Goal: Task Accomplishment & Management: Use online tool/utility

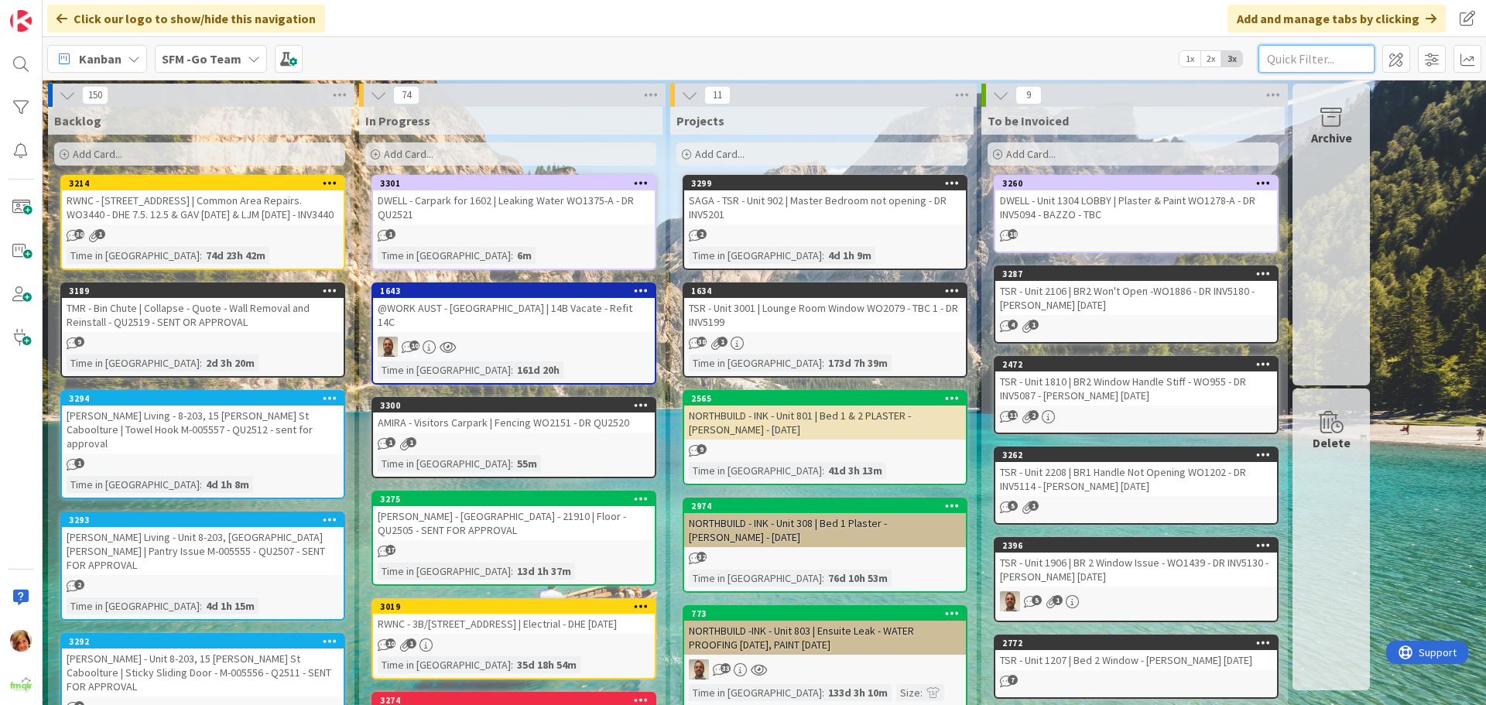
click at [1332, 58] on input "text" at bounding box center [1317, 59] width 116 height 28
type input "level 15"
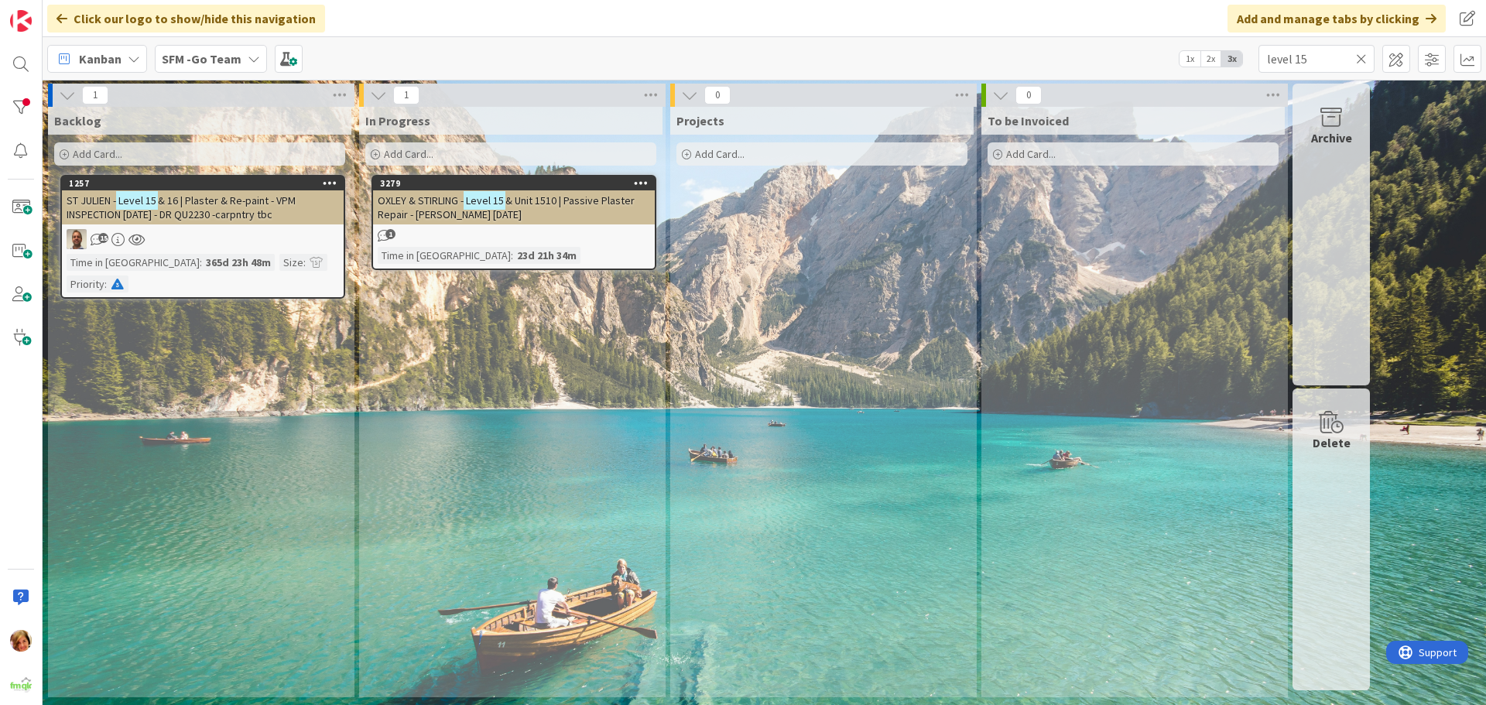
click at [556, 205] on span "& Unit 1510 | Passive Plaster Repair - [PERSON_NAME] [DATE]" at bounding box center [506, 208] width 257 height 28
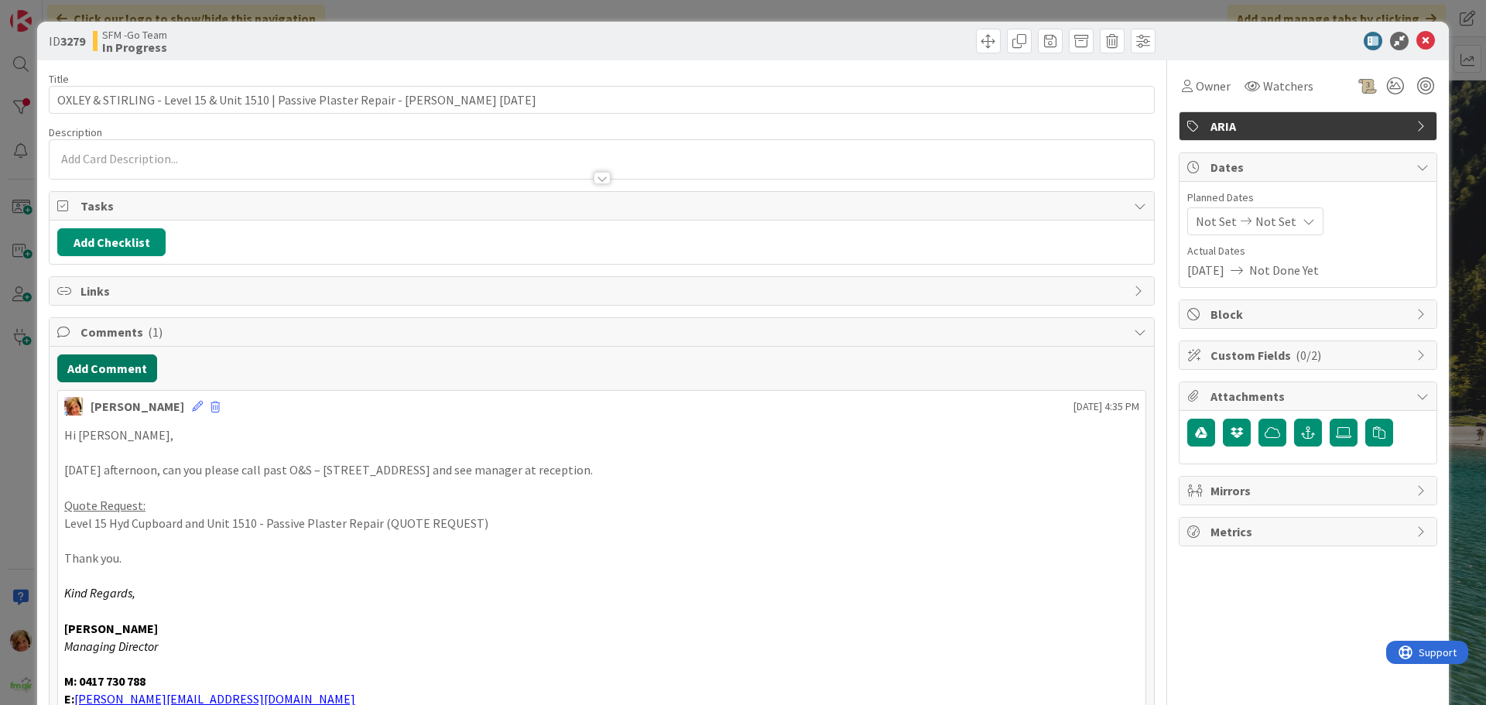
click at [112, 369] on button "Add Comment" at bounding box center [107, 369] width 100 height 28
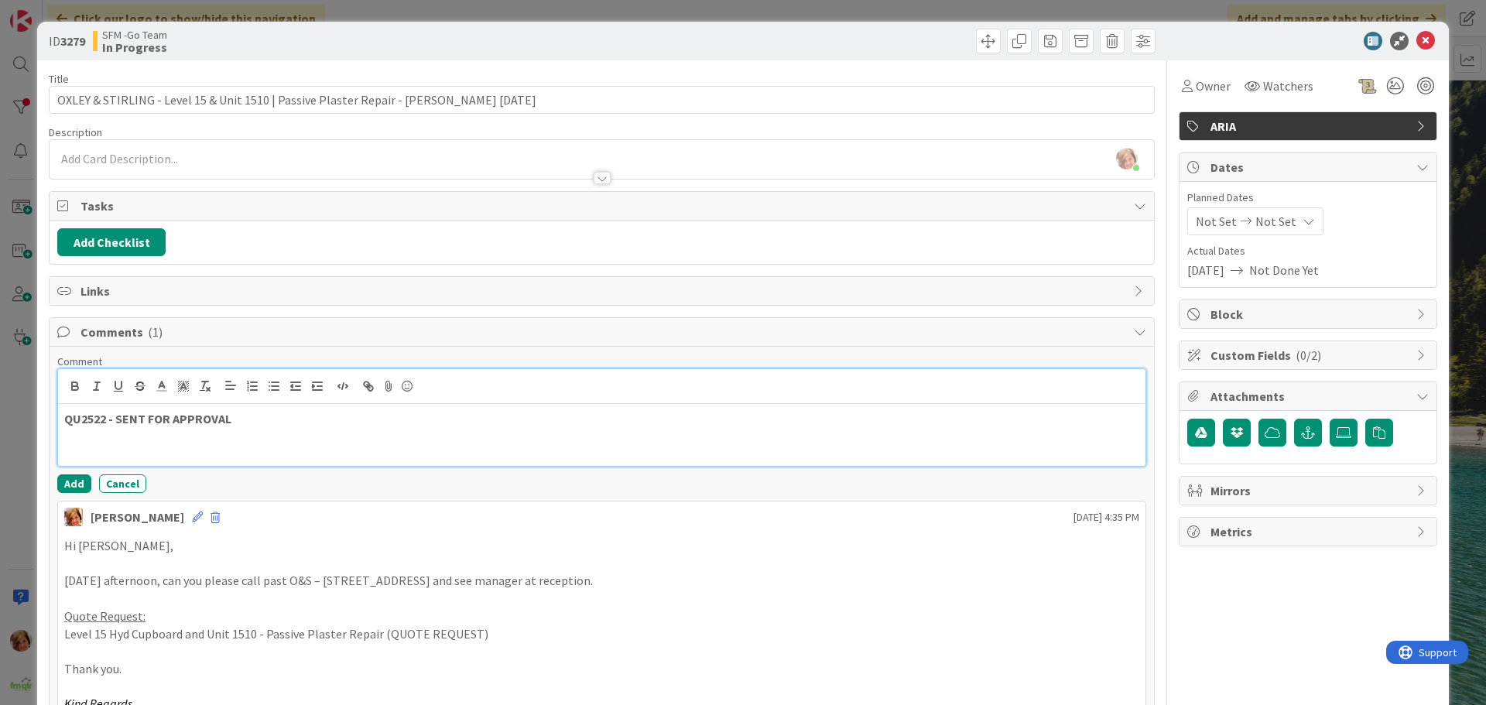
click at [259, 423] on p "QU2522 - SENT FOR APPROVAL" at bounding box center [601, 419] width 1075 height 18
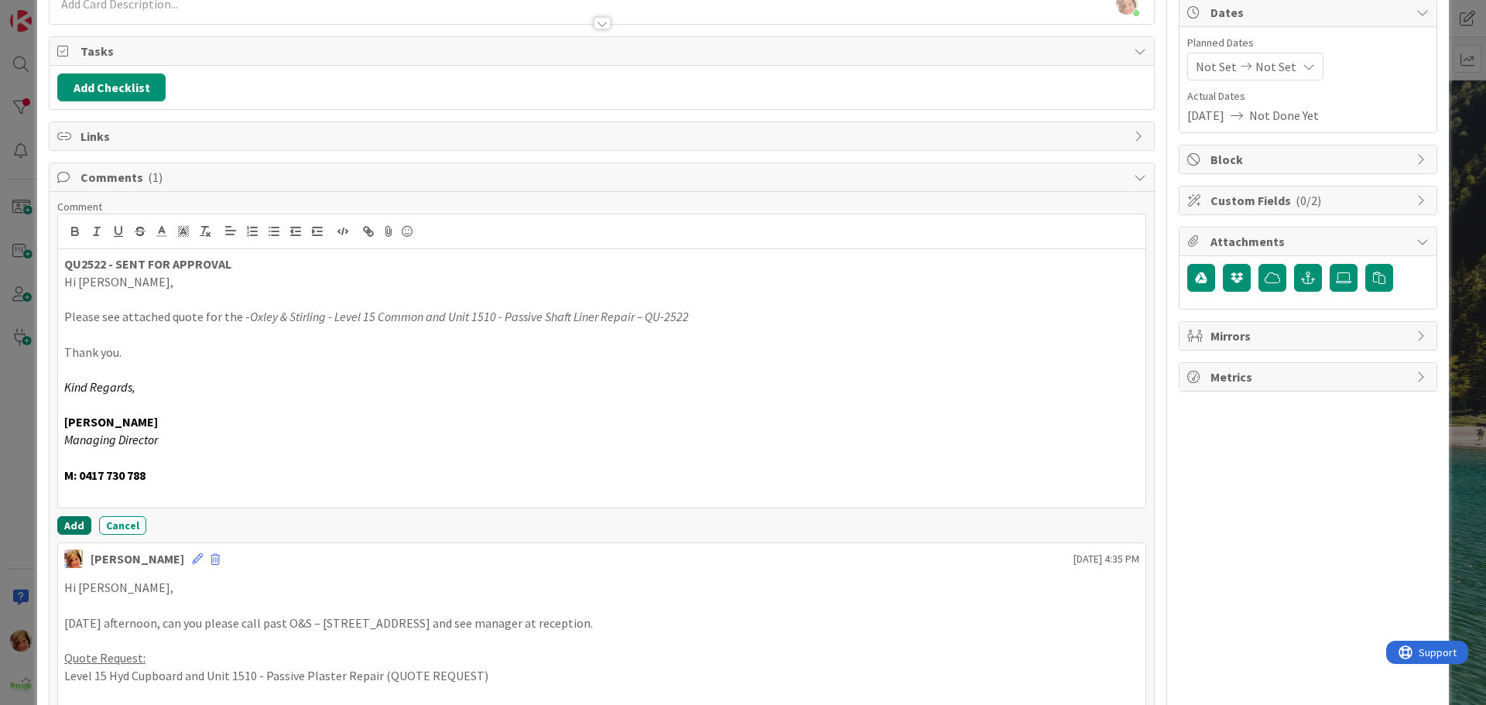
click at [74, 519] on button "Add" at bounding box center [74, 525] width 34 height 19
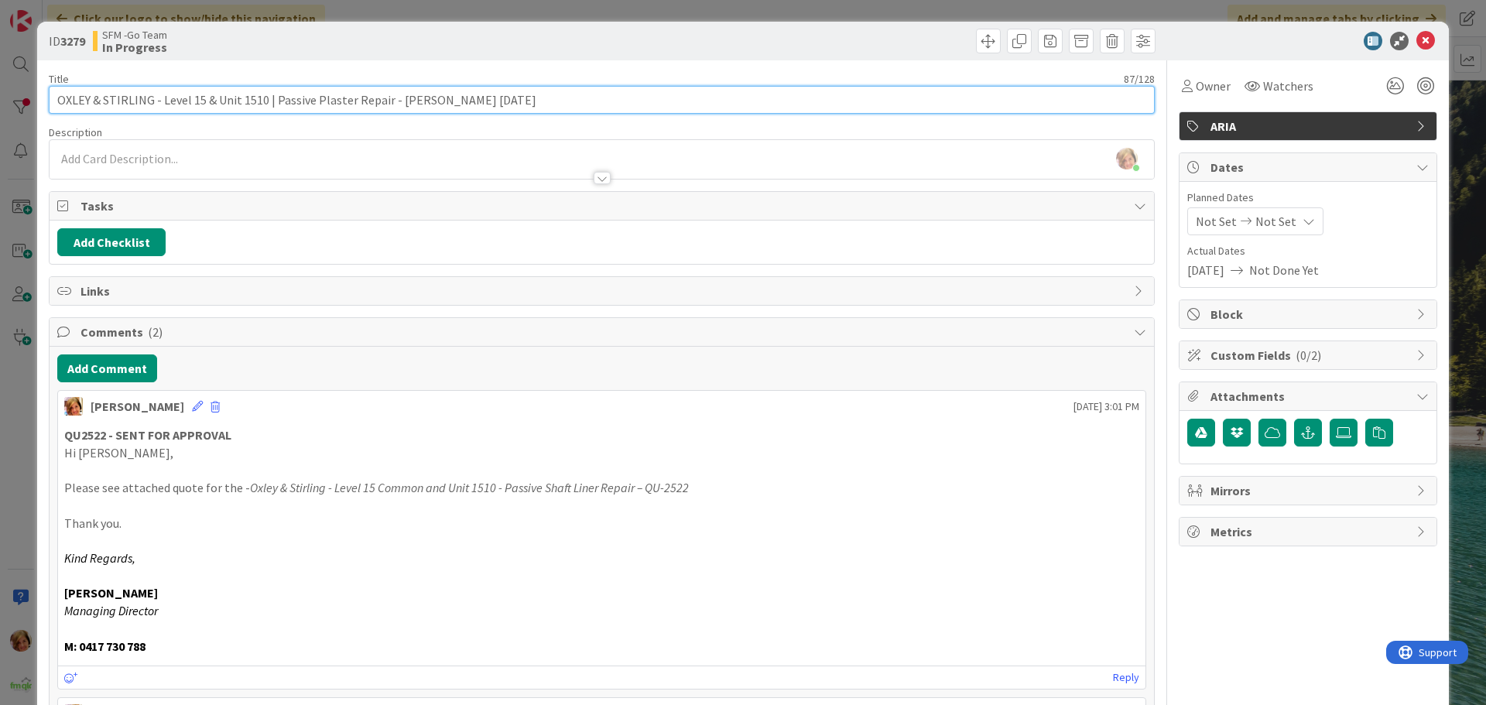
drag, startPoint x: 537, startPoint y: 98, endPoint x: 386, endPoint y: 102, distance: 150.3
click at [386, 102] on input "OXLEY & STIRLING - Level 15 & Unit 1510 | Passive Plaster Repair - [PERSON_NAME…" at bounding box center [602, 100] width 1106 height 28
type input "OXLEY & STIRLING - Level 15 & Unit 1510 | Passive Plaster Repair QU2522 - SENT …"
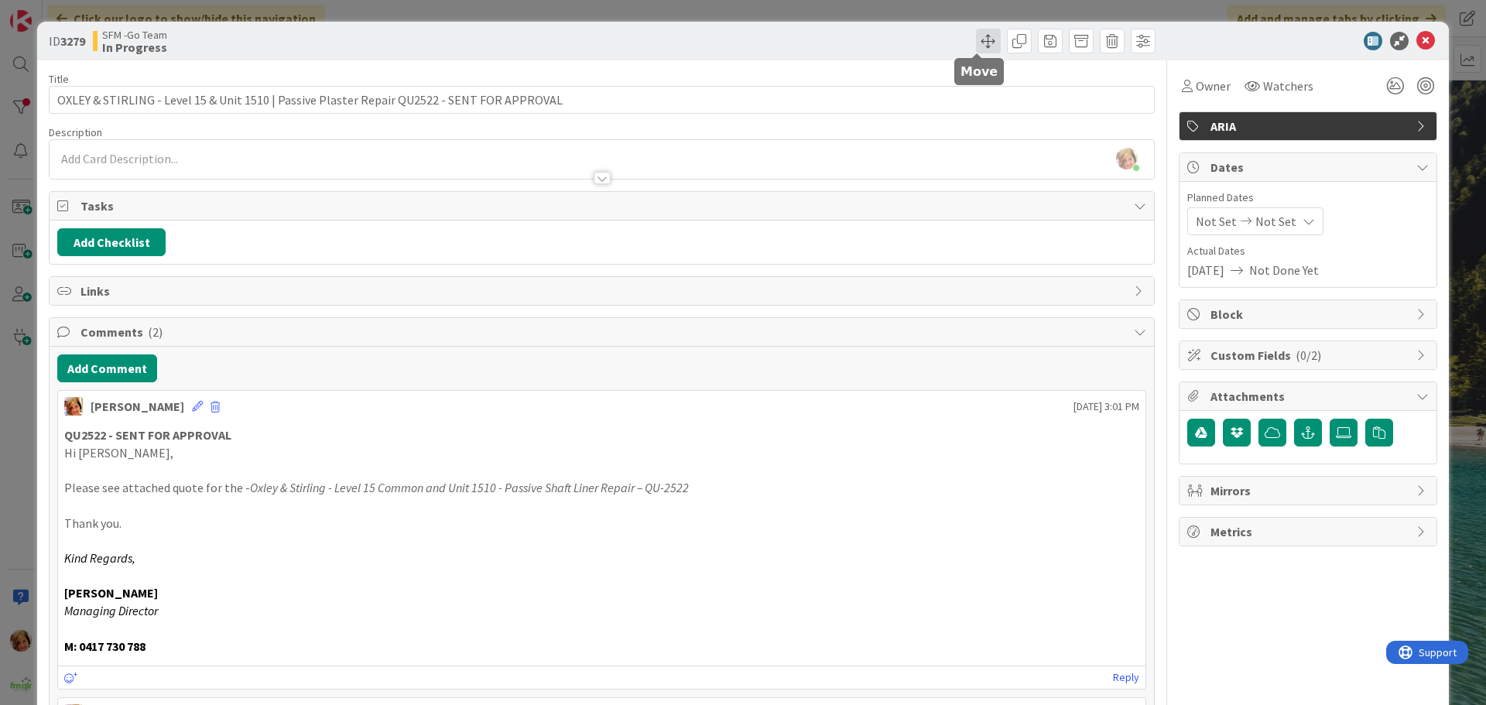
click at [976, 41] on span at bounding box center [988, 41] width 25 height 25
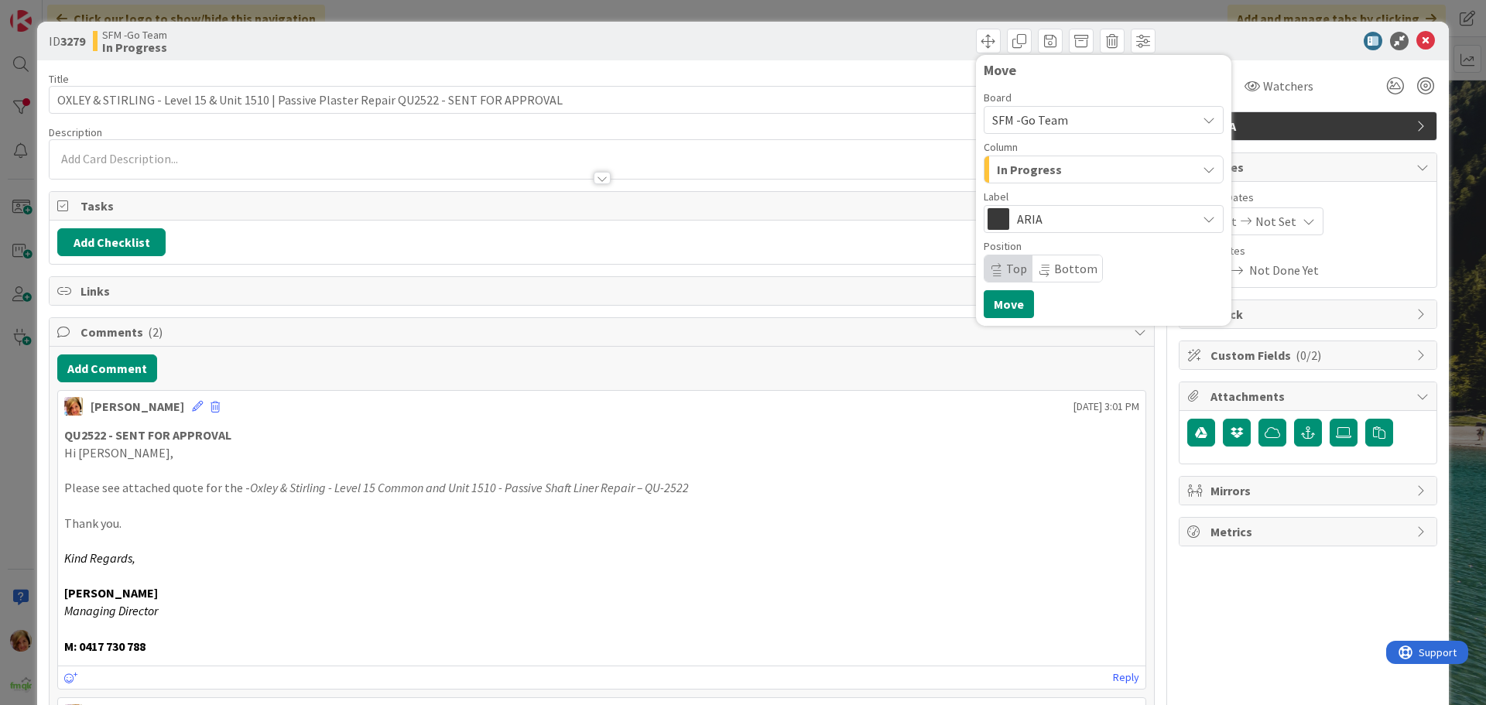
click at [1026, 167] on span "In Progress" at bounding box center [1029, 169] width 65 height 20
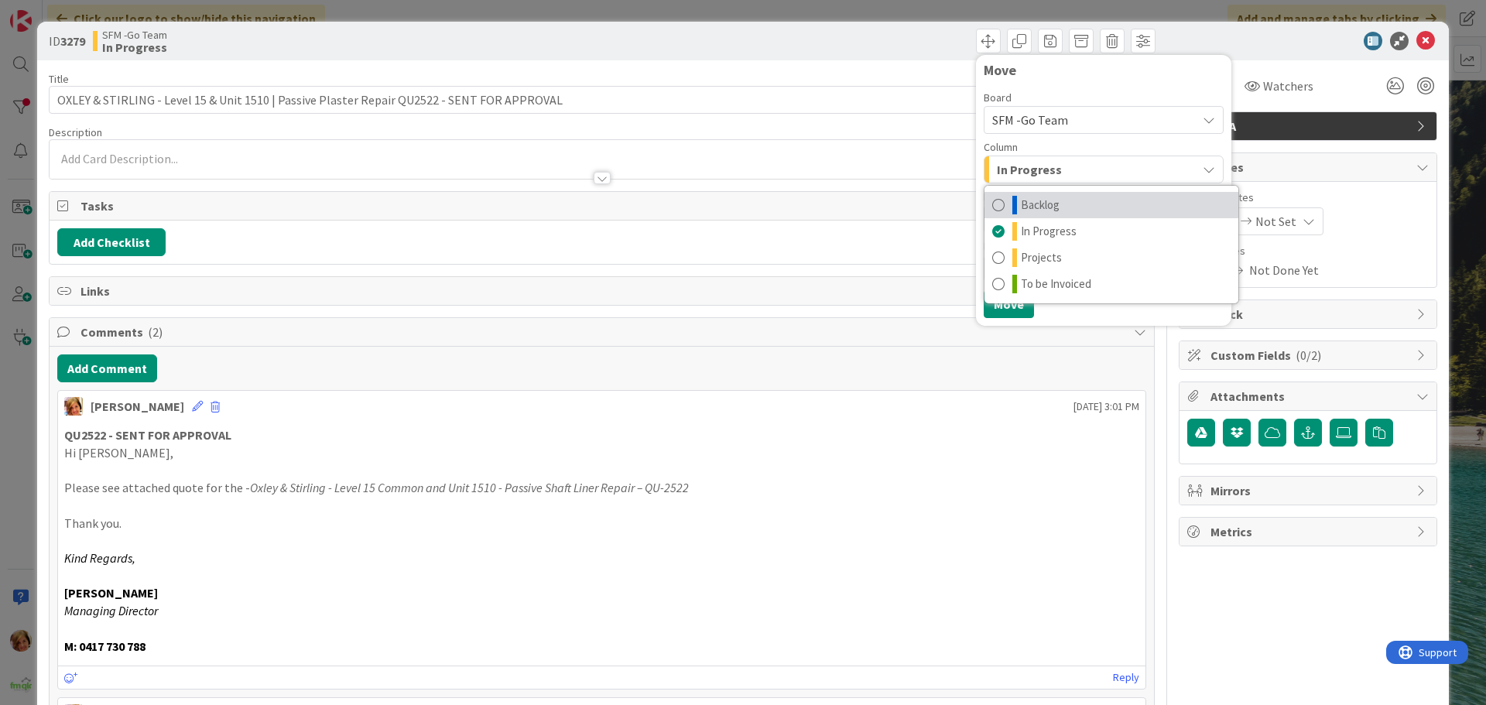
click at [1025, 195] on link "Backlog" at bounding box center [1112, 205] width 254 height 26
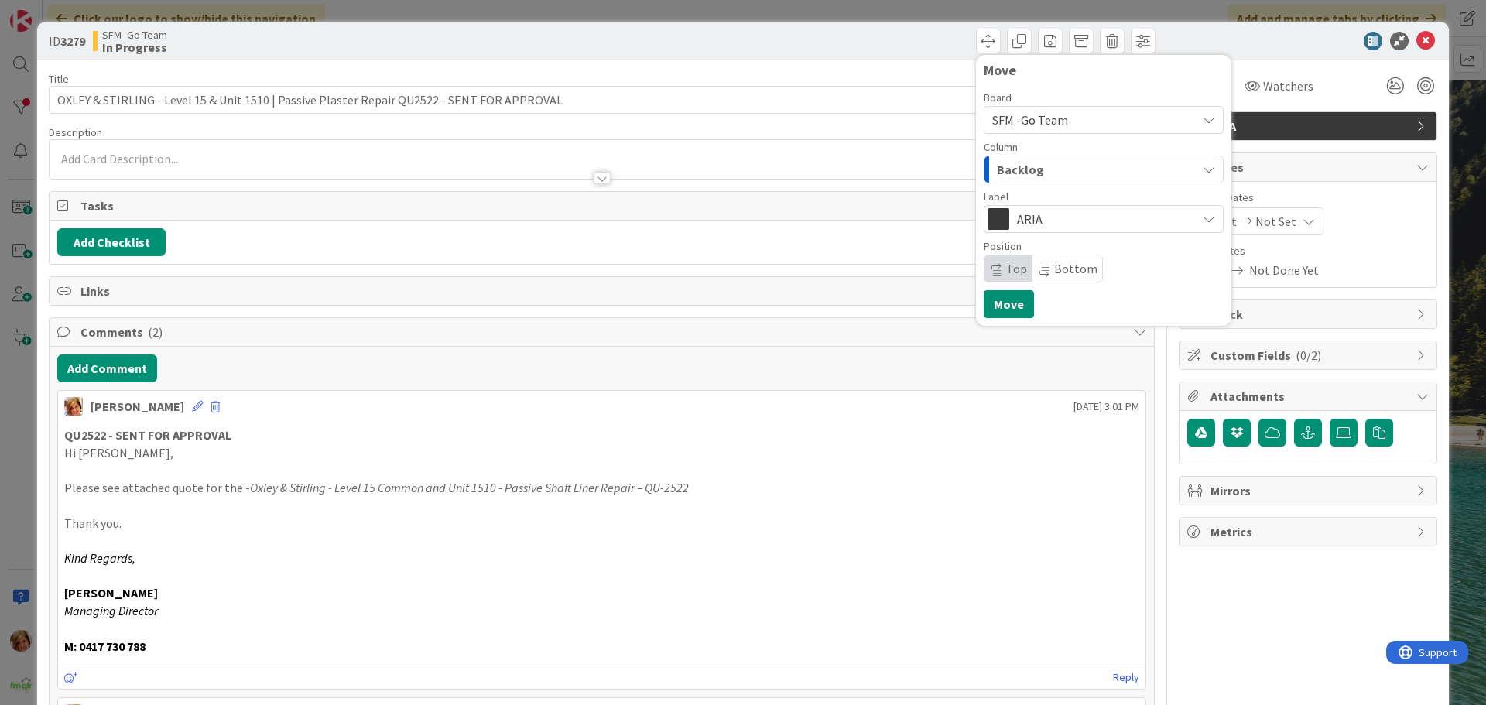
drag, startPoint x: 1016, startPoint y: 283, endPoint x: 1012, endPoint y: 307, distance: 23.7
click at [1016, 284] on div "Move Board SFM -Go Team Column Backlog Backlog In Progress Projects To be Invoi…" at bounding box center [1104, 190] width 240 height 255
click at [1011, 303] on button "Move" at bounding box center [1009, 304] width 50 height 28
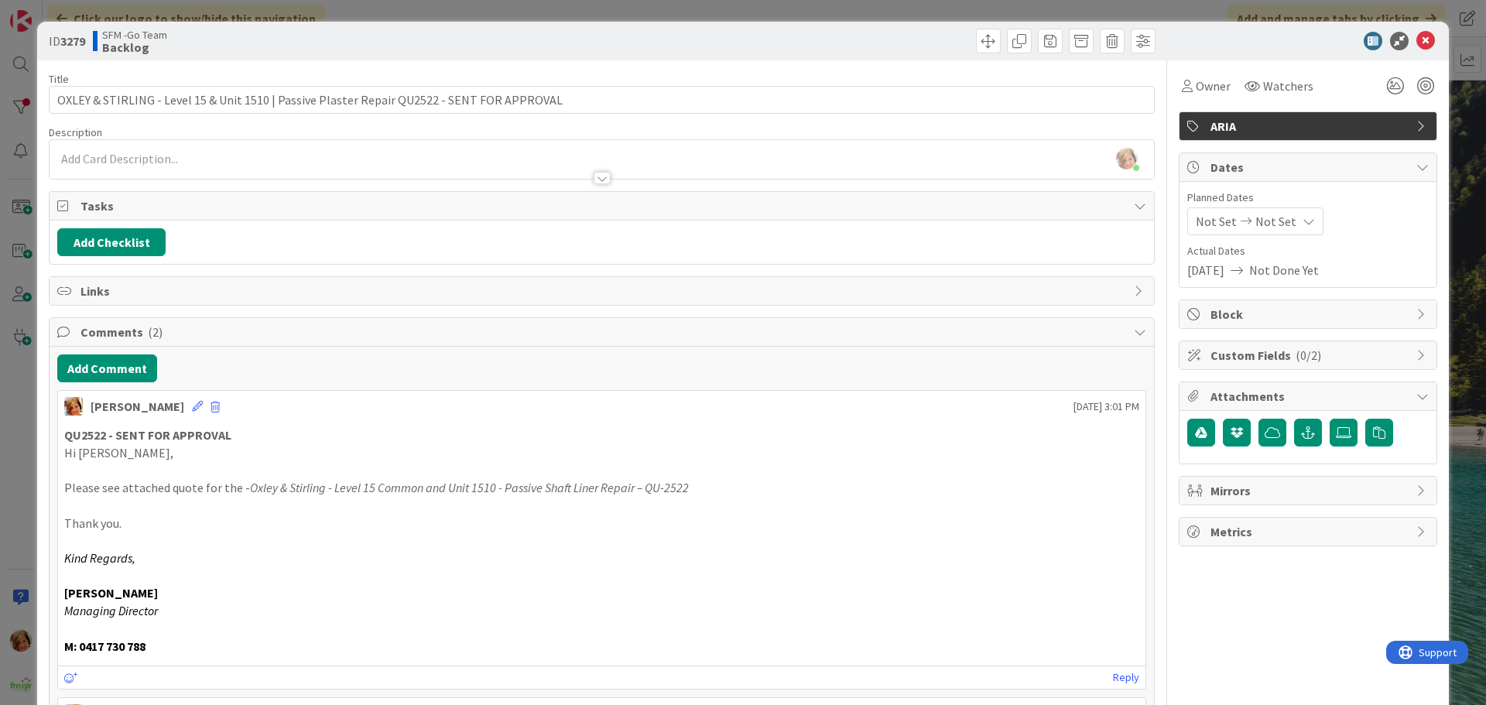
click at [912, 38] on div "Move Move" at bounding box center [881, 41] width 550 height 25
click at [1417, 39] on icon at bounding box center [1426, 41] width 19 height 19
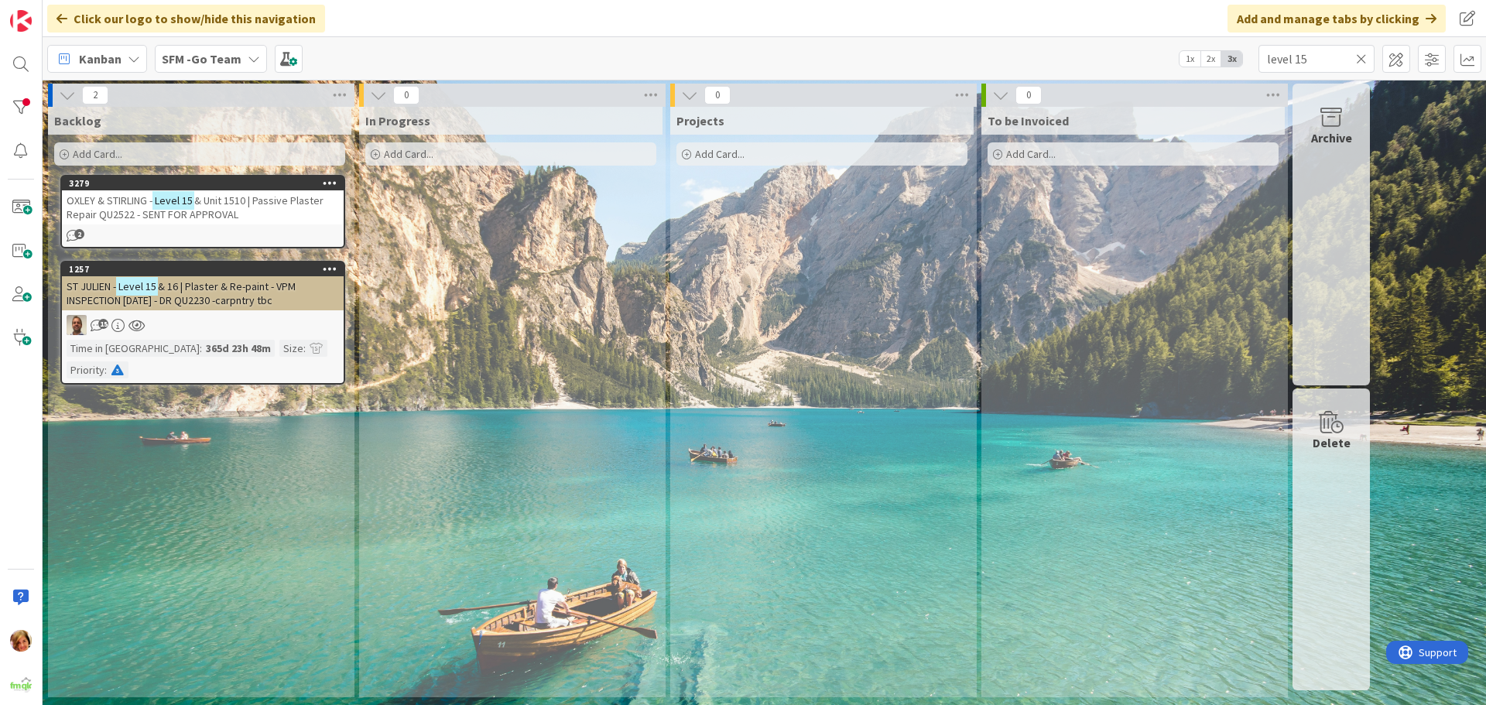
click at [1360, 54] on icon at bounding box center [1361, 59] width 11 height 14
click at [1360, 54] on input "text" at bounding box center [1317, 59] width 116 height 28
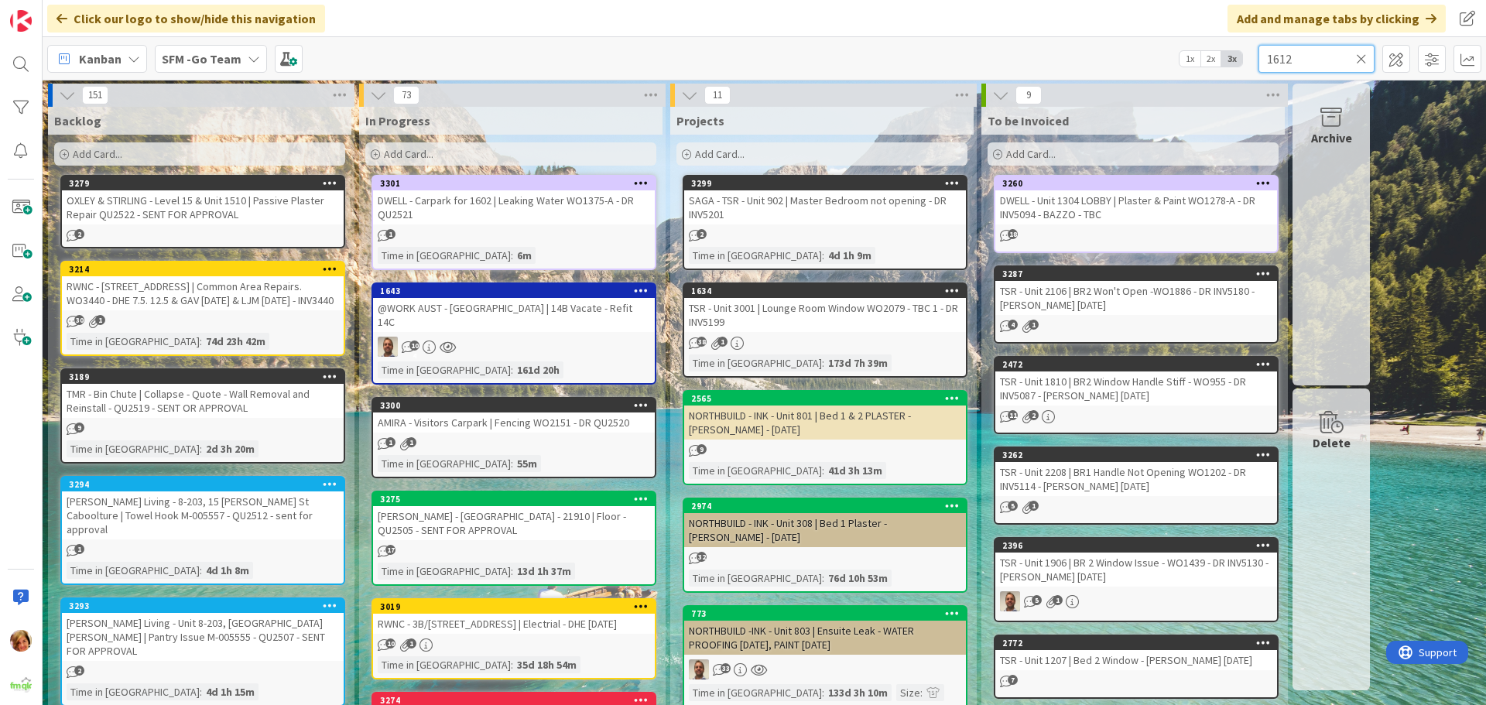
type input "1612"
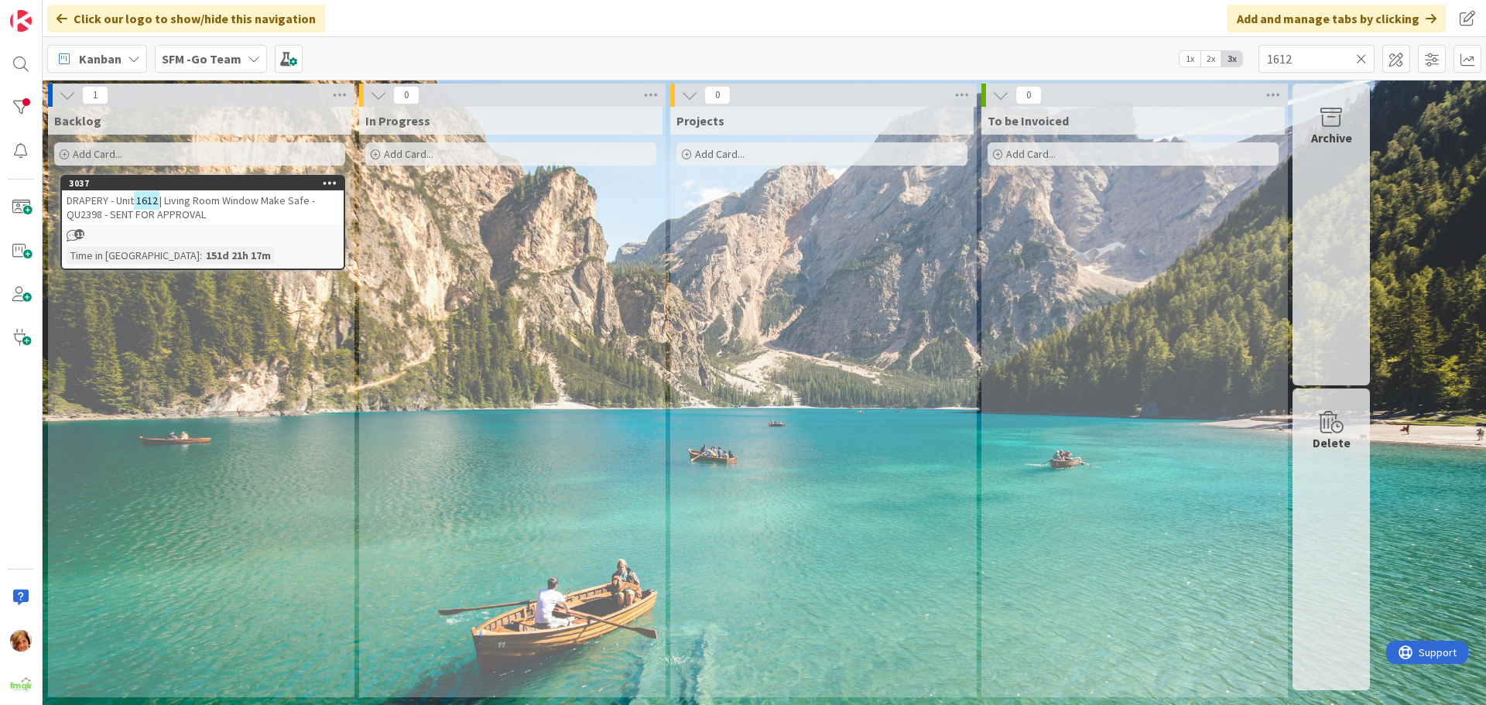
click at [1361, 55] on icon at bounding box center [1361, 59] width 11 height 14
